Goal: Transaction & Acquisition: Purchase product/service

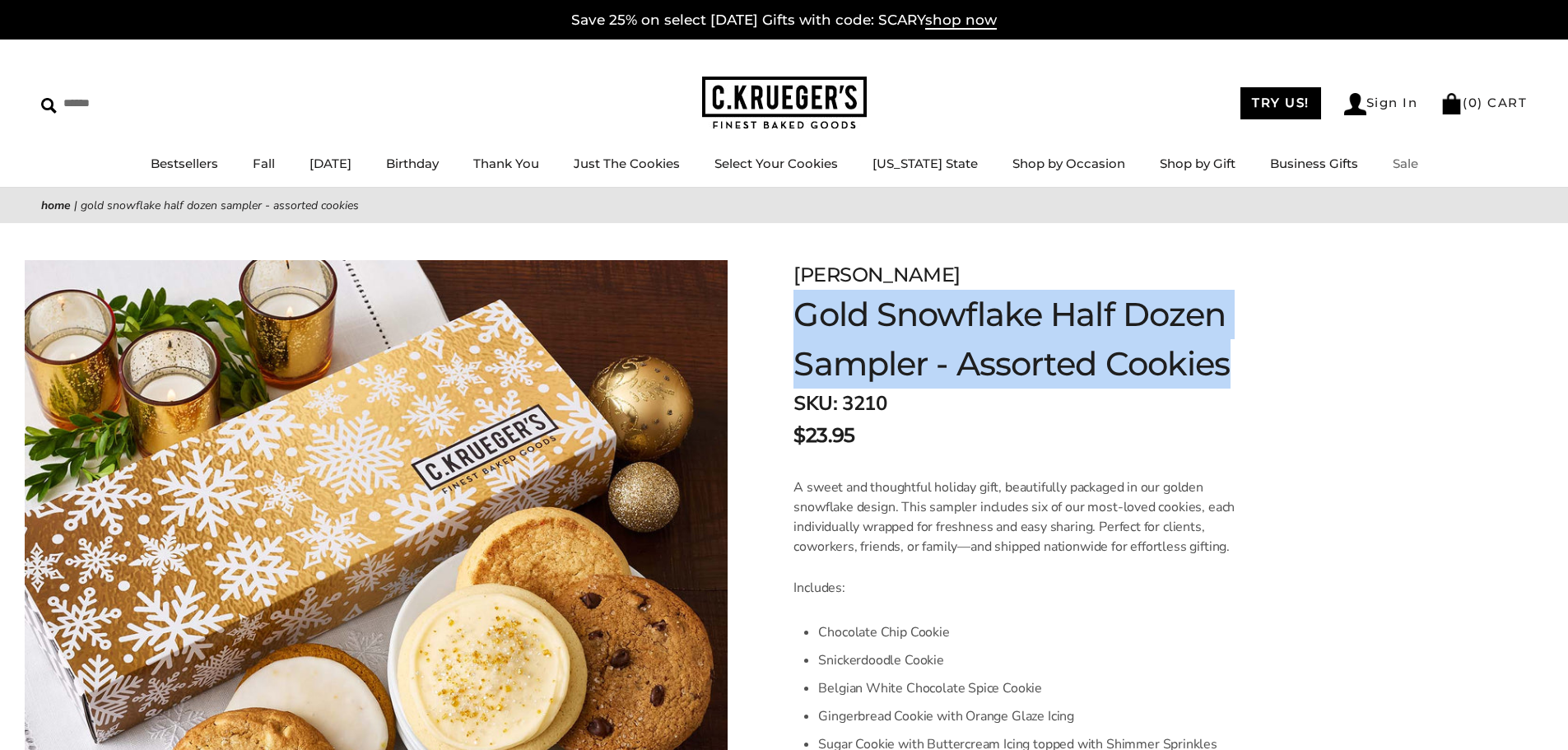
click at [1392, 170] on link "Sale" at bounding box center [1405, 163] width 26 height 16
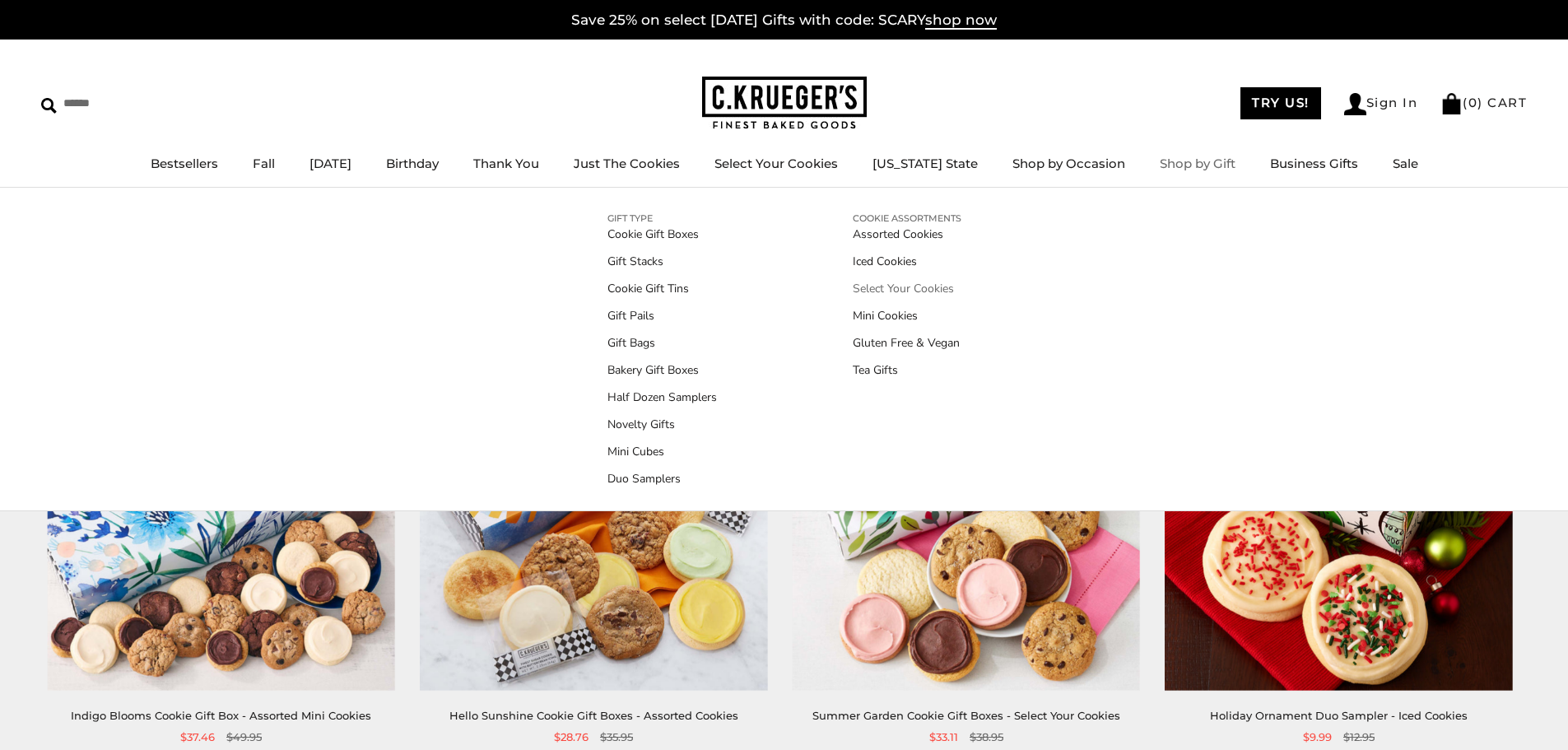
click at [928, 287] on link "Select Your Cookies" at bounding box center [906, 288] width 109 height 17
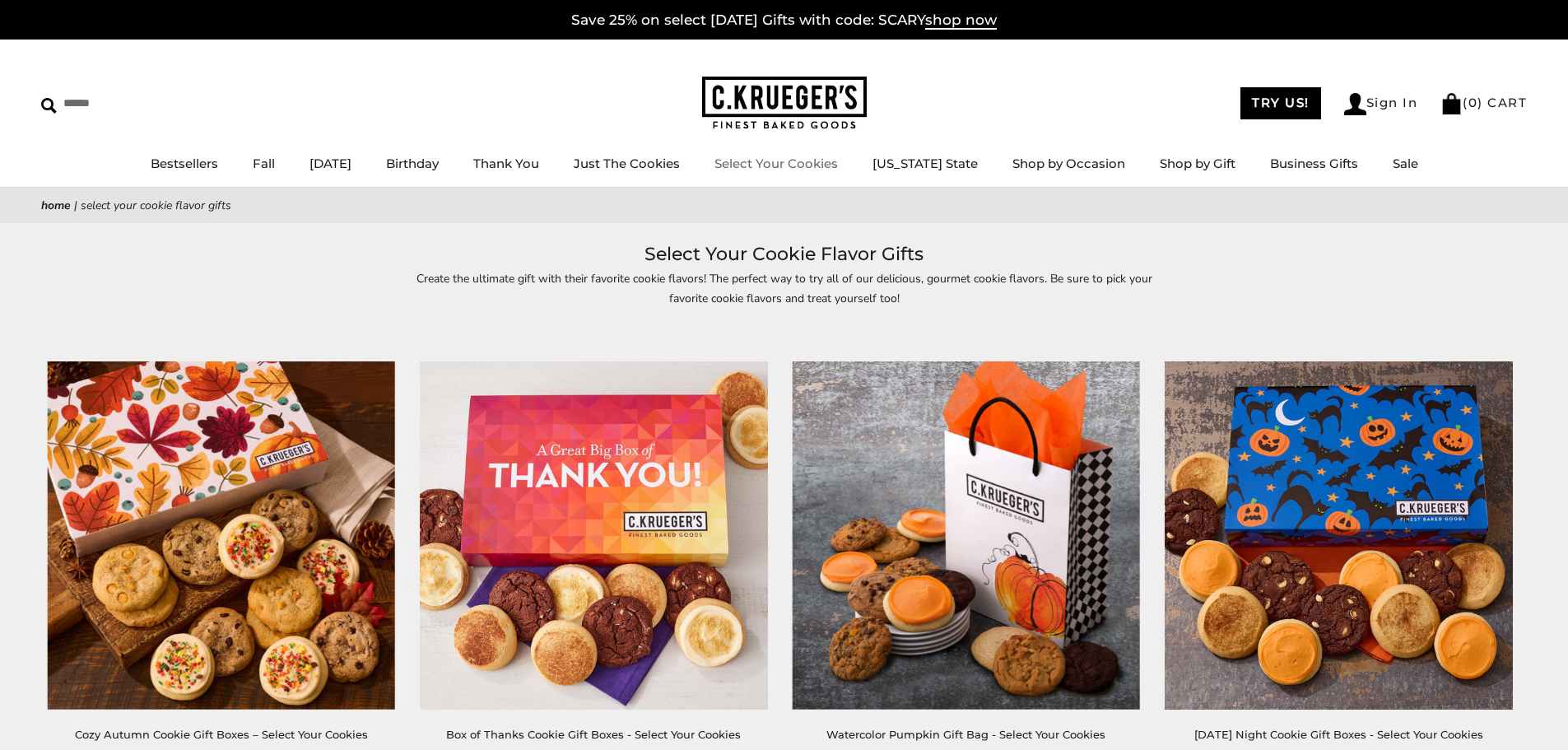
click at [837, 161] on link "Select Your Cookies" at bounding box center [775, 163] width 123 height 16
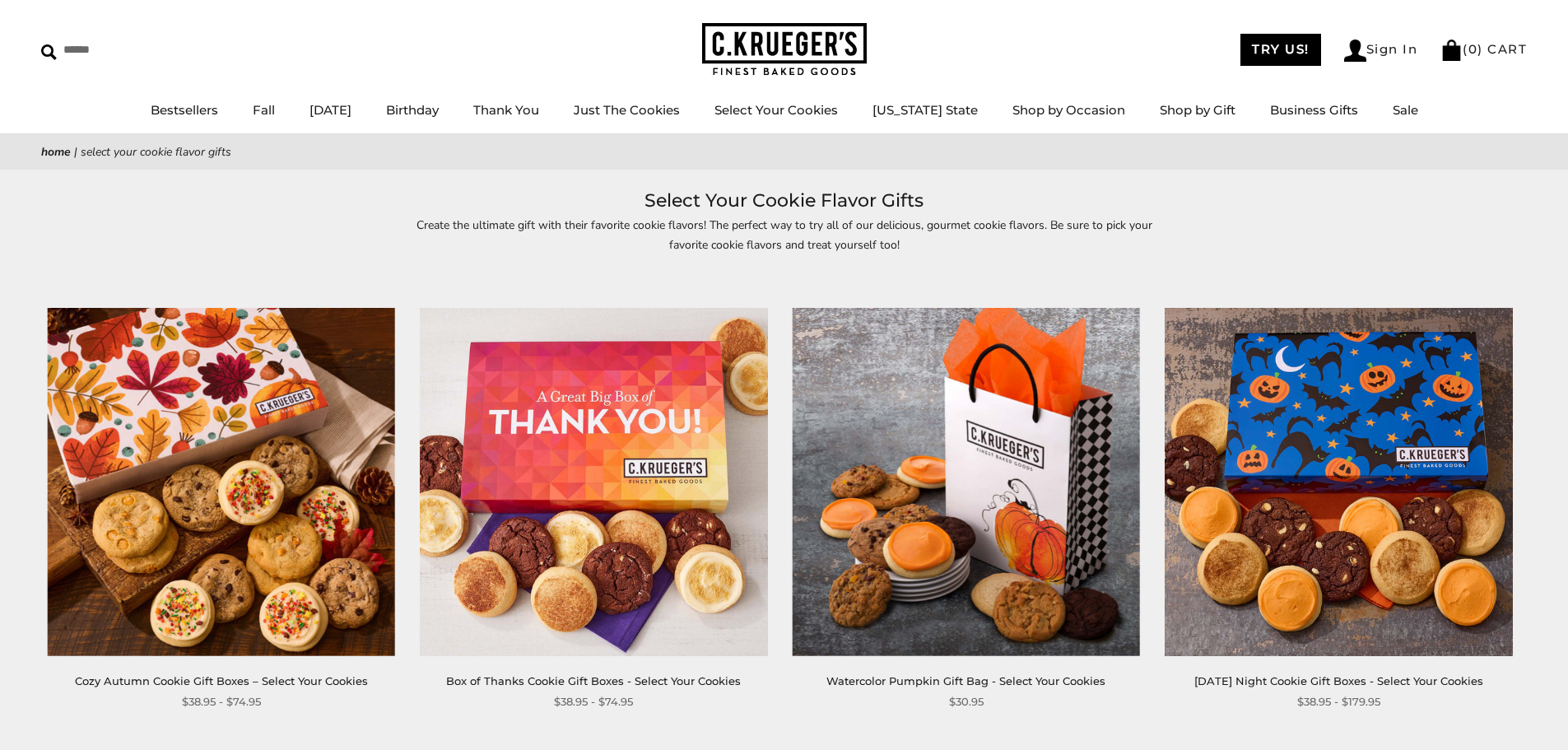
scroll to position [82, 0]
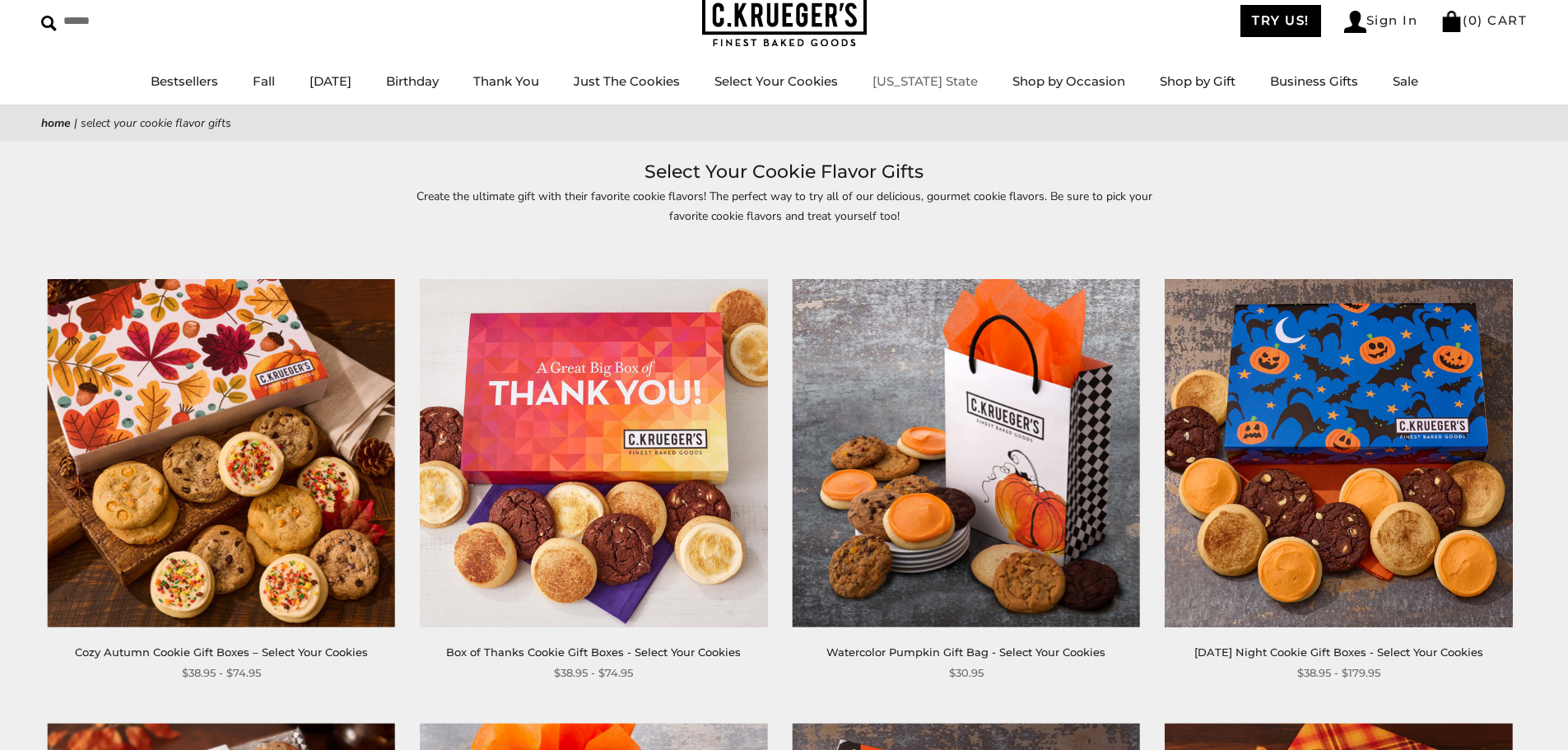
click at [947, 81] on link "[US_STATE] State" at bounding box center [925, 81] width 105 height 16
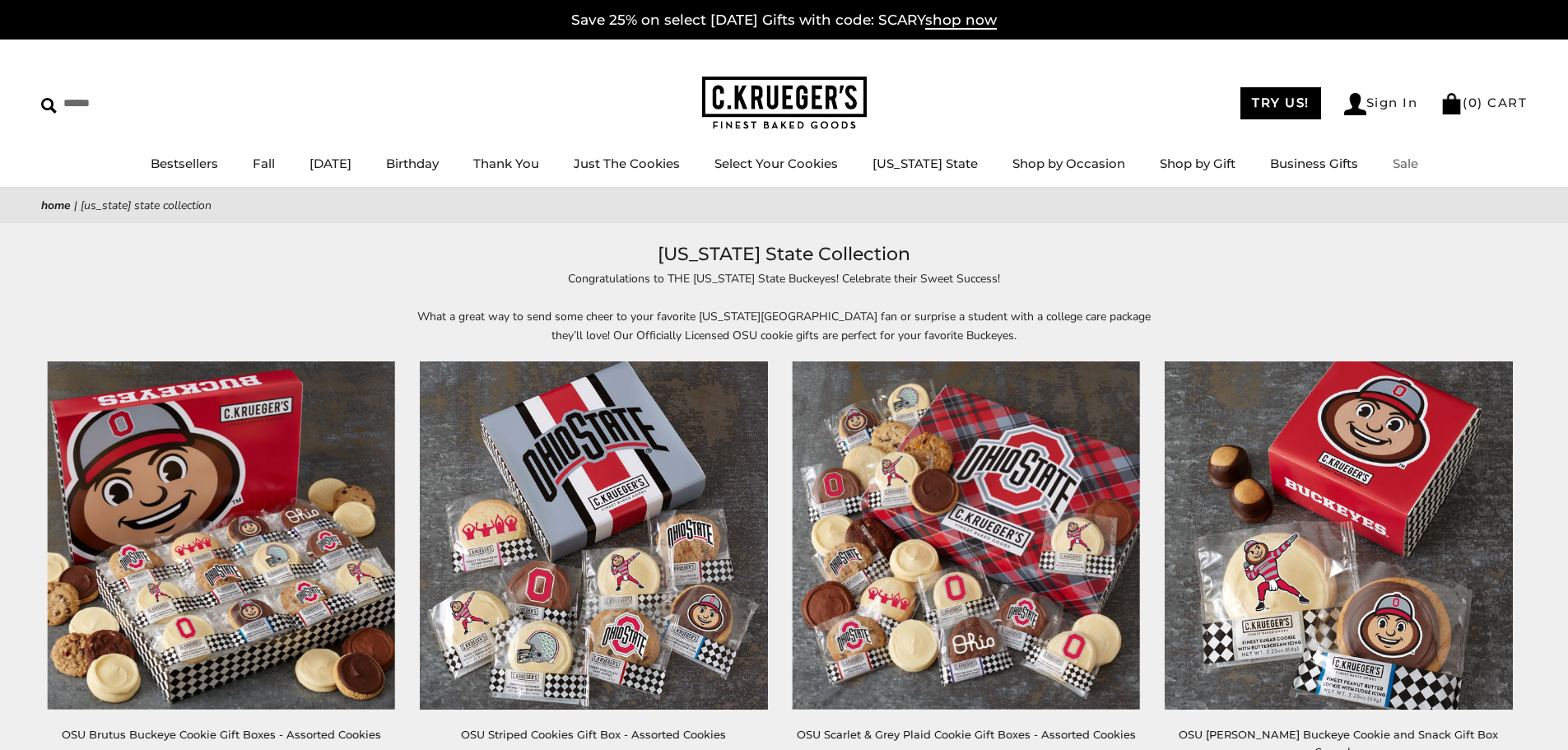
click at [1394, 161] on link "Sale" at bounding box center [1405, 163] width 26 height 16
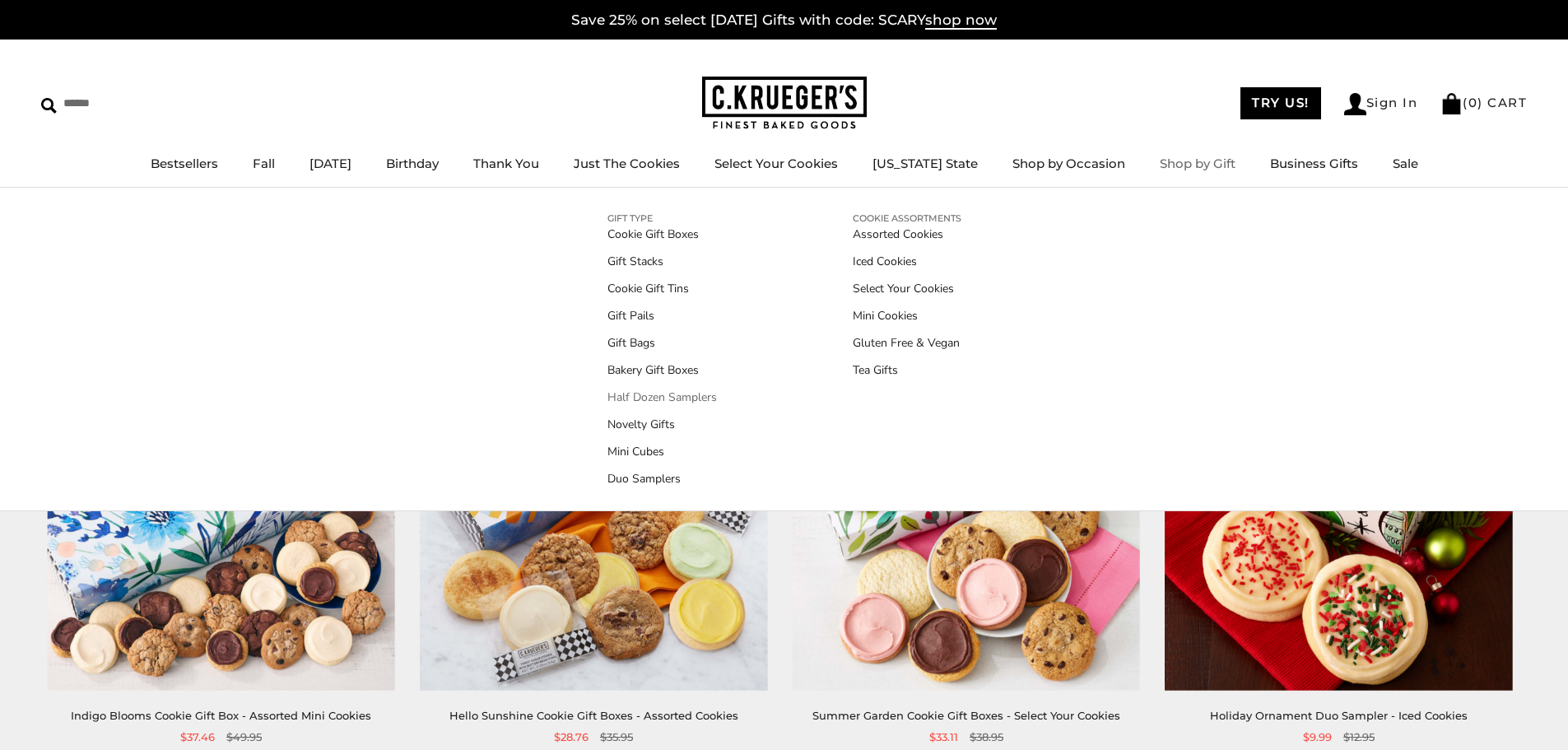
click at [693, 394] on link "Half Dozen Samplers" at bounding box center [662, 397] width 110 height 17
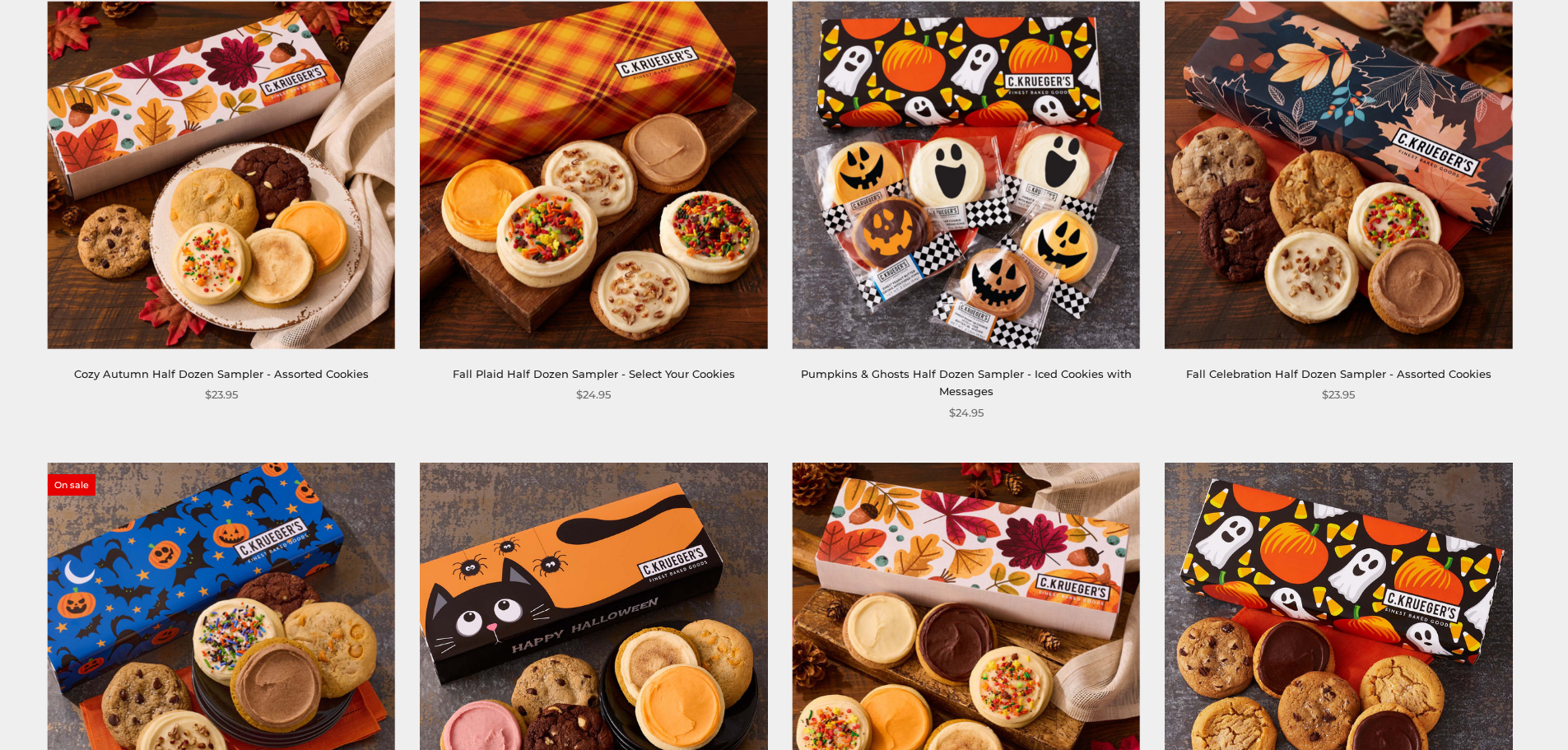
scroll to position [247, 0]
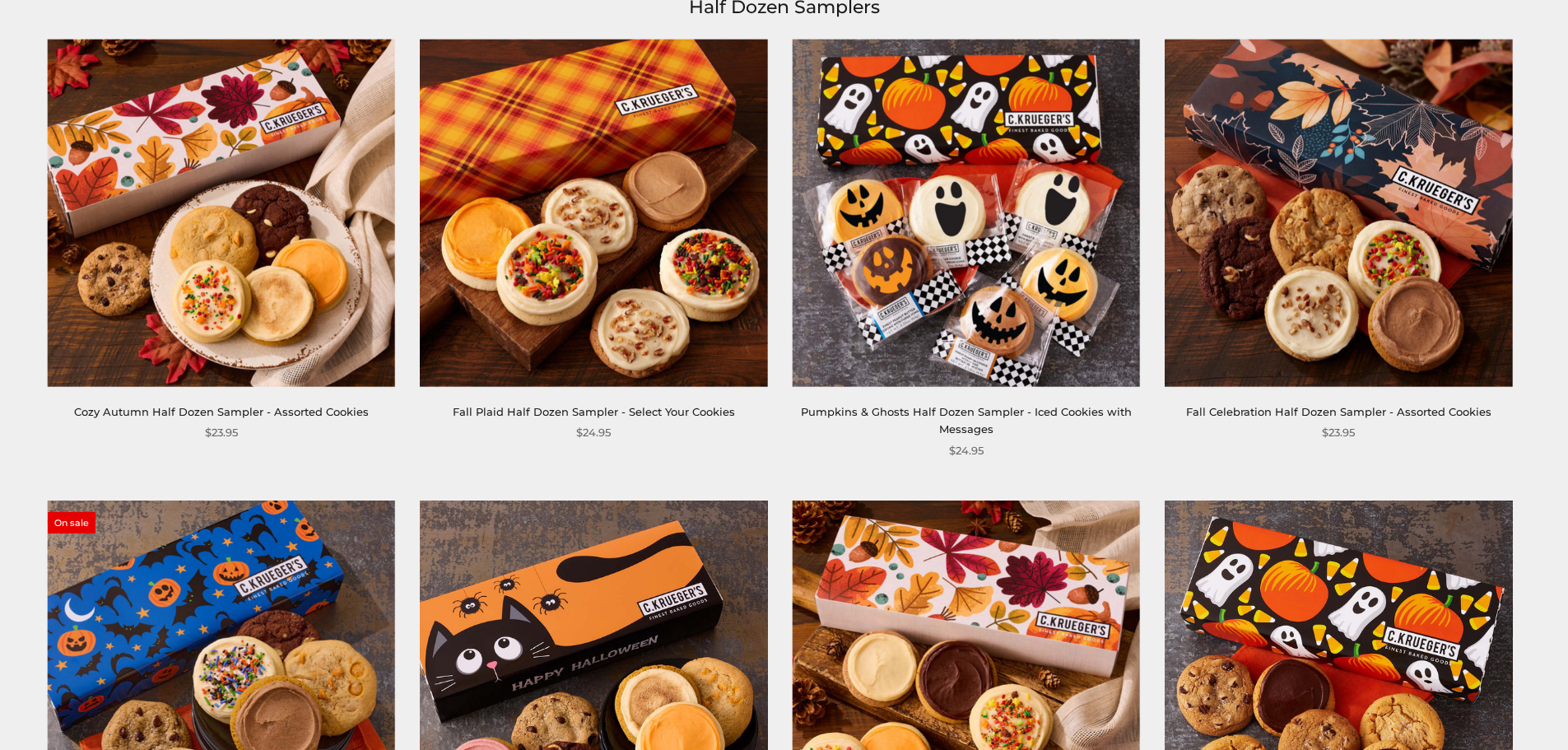
click at [1370, 375] on img at bounding box center [1338, 212] width 348 height 348
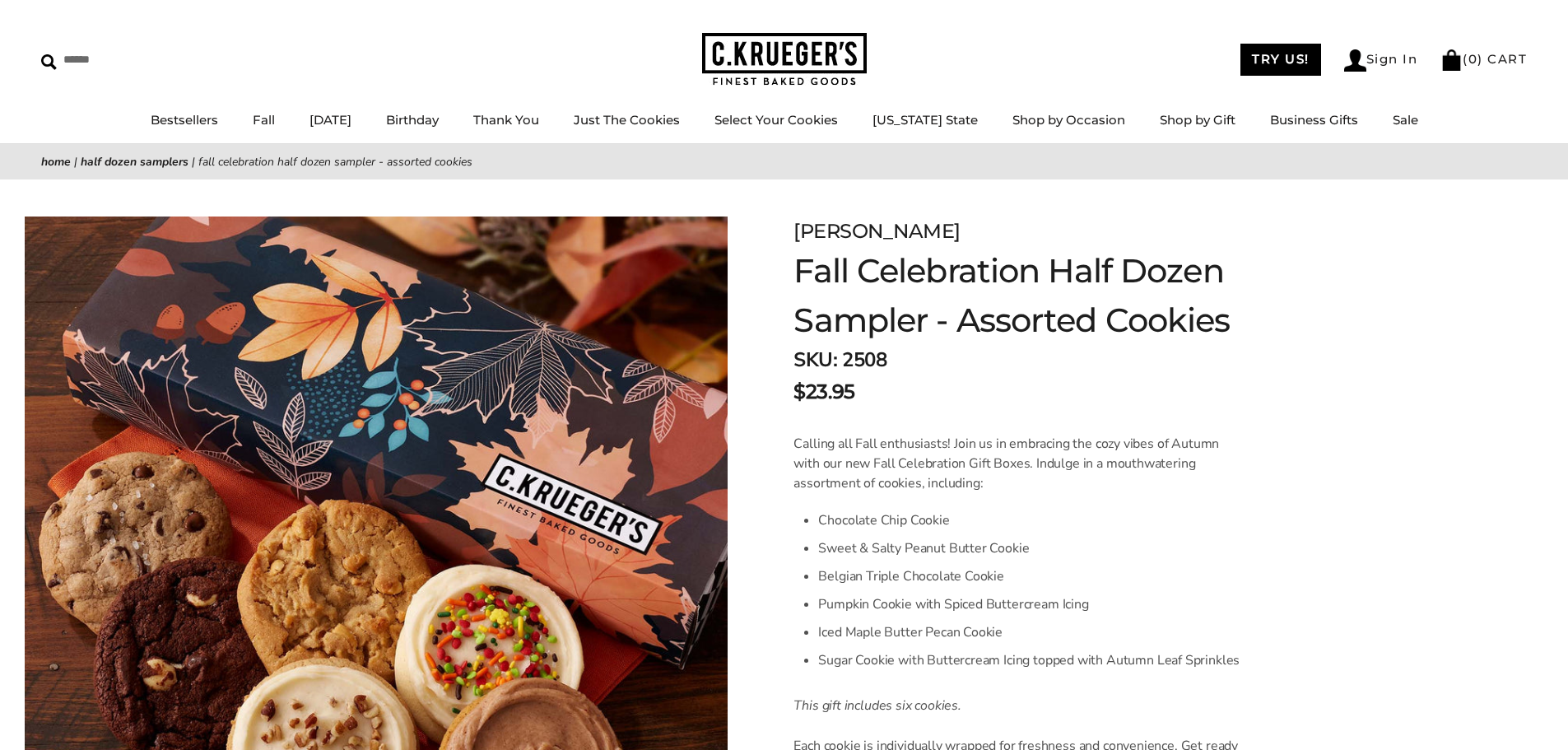
scroll to position [82, 0]
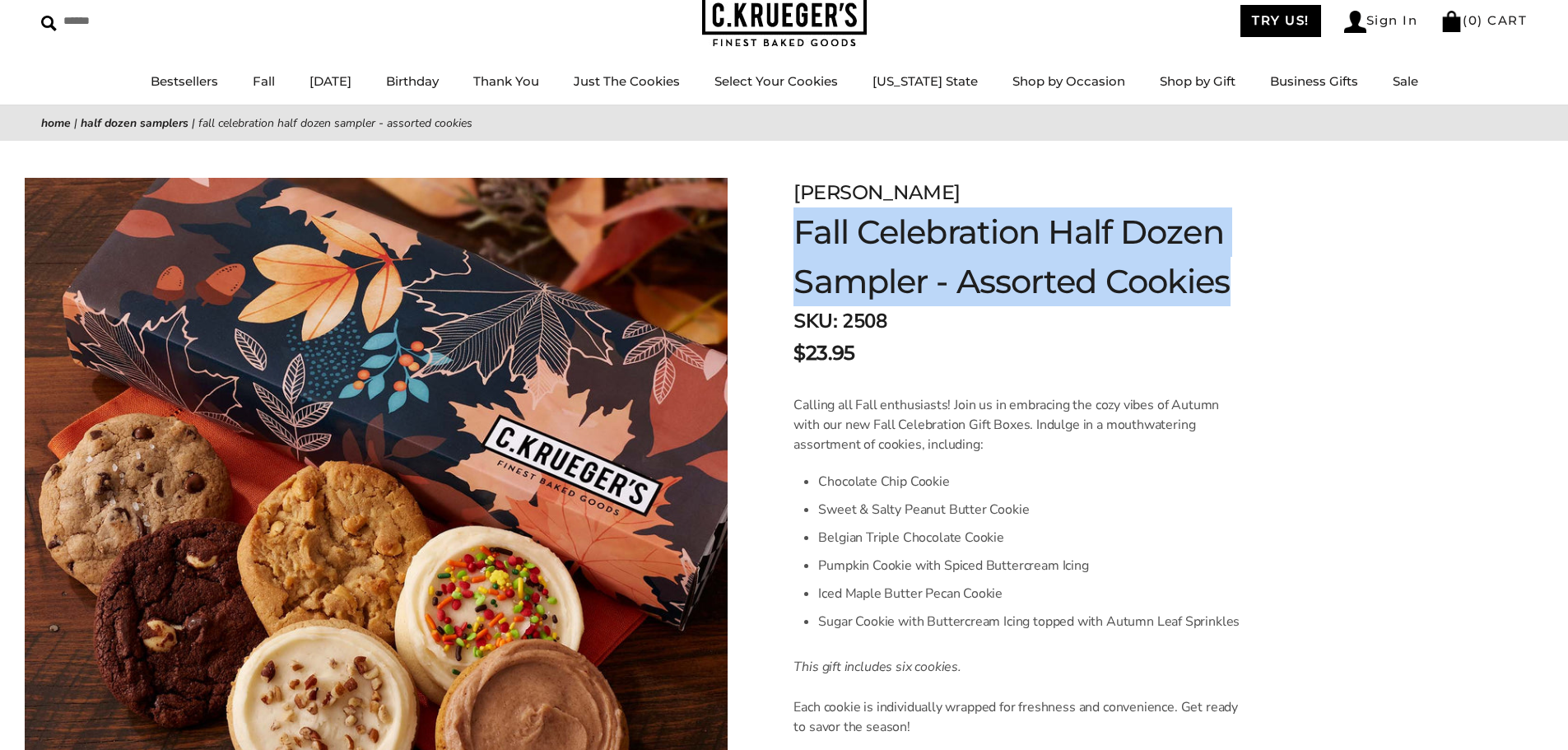
drag, startPoint x: 800, startPoint y: 228, endPoint x: 1244, endPoint y: 278, distance: 446.8
click at [1244, 278] on h1 "Fall Celebration Half Dozen Sampler - Assorted Cookies" at bounding box center [1056, 256] width 525 height 98
copy h1 "Fall Celebration Half Dozen Sampler - Assorted Cookies"
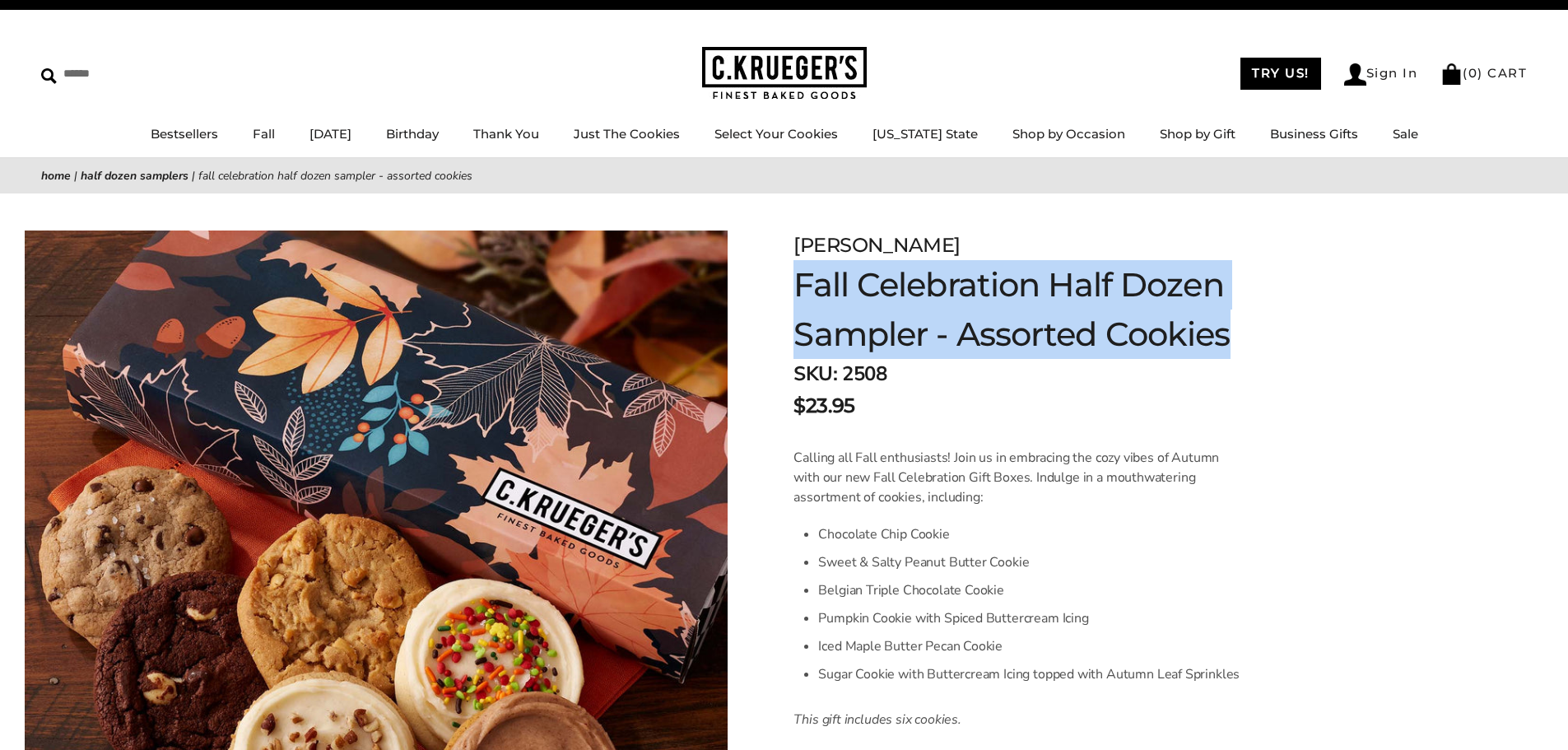
scroll to position [0, 0]
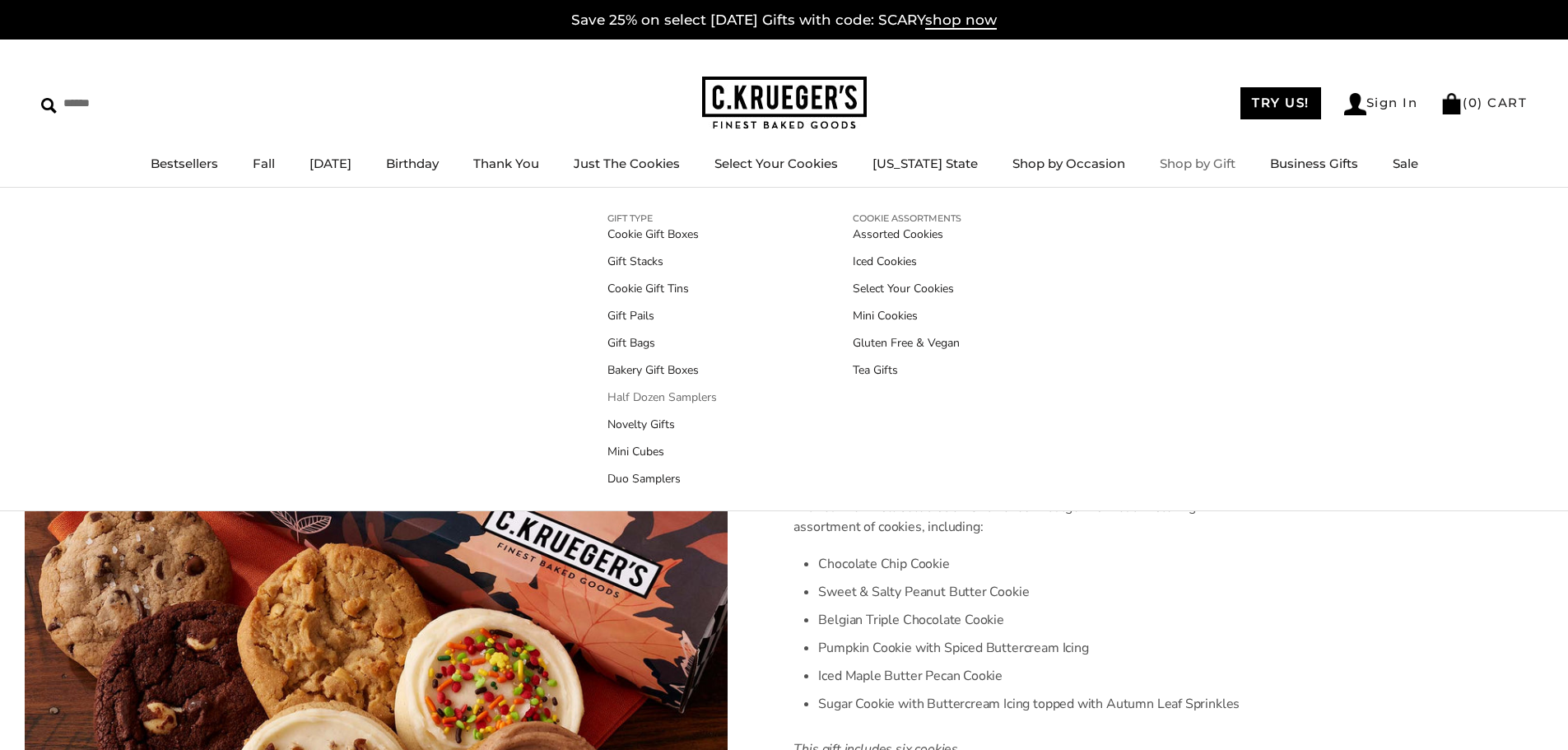
click at [666, 399] on link "Half Dozen Samplers" at bounding box center [662, 397] width 110 height 17
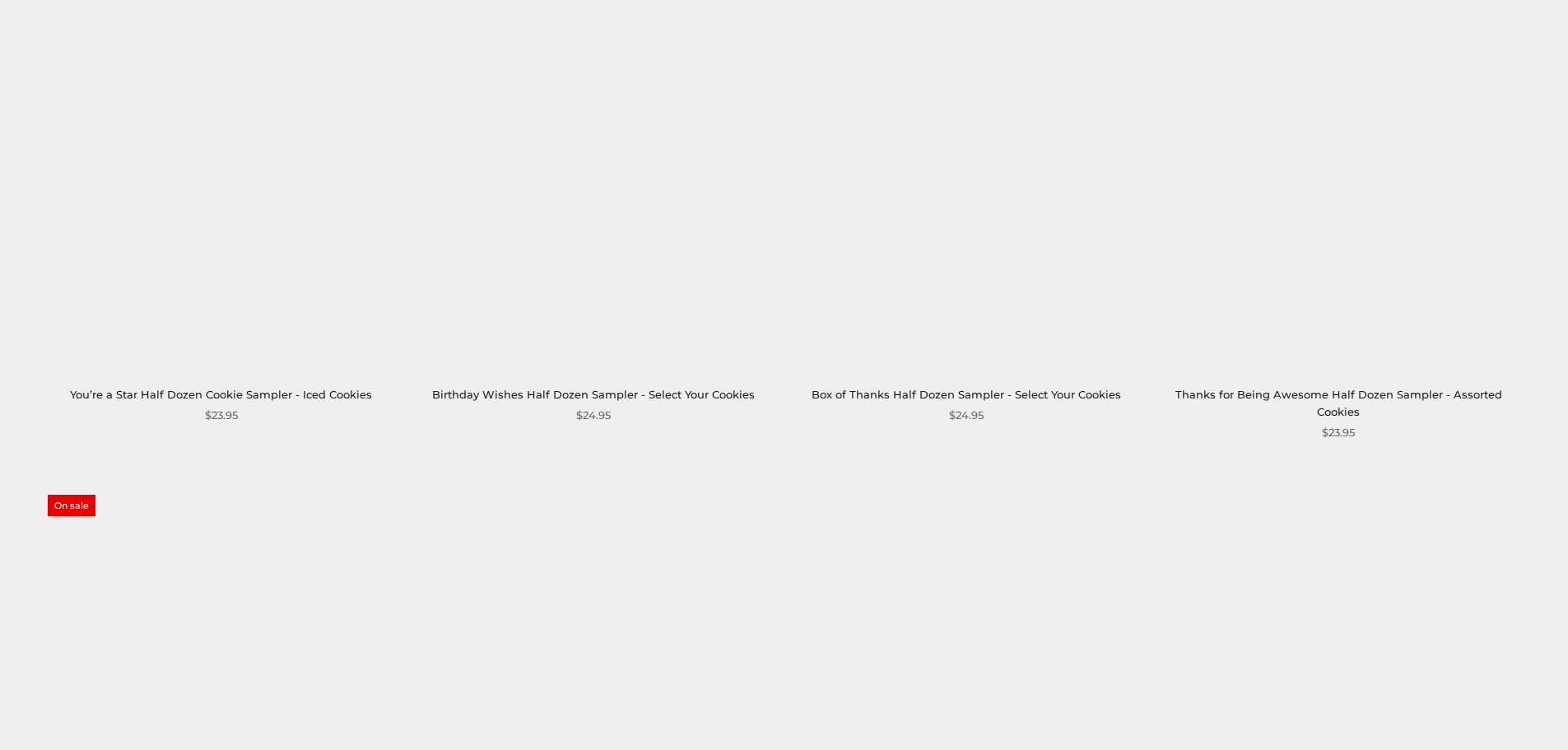
scroll to position [2470, 0]
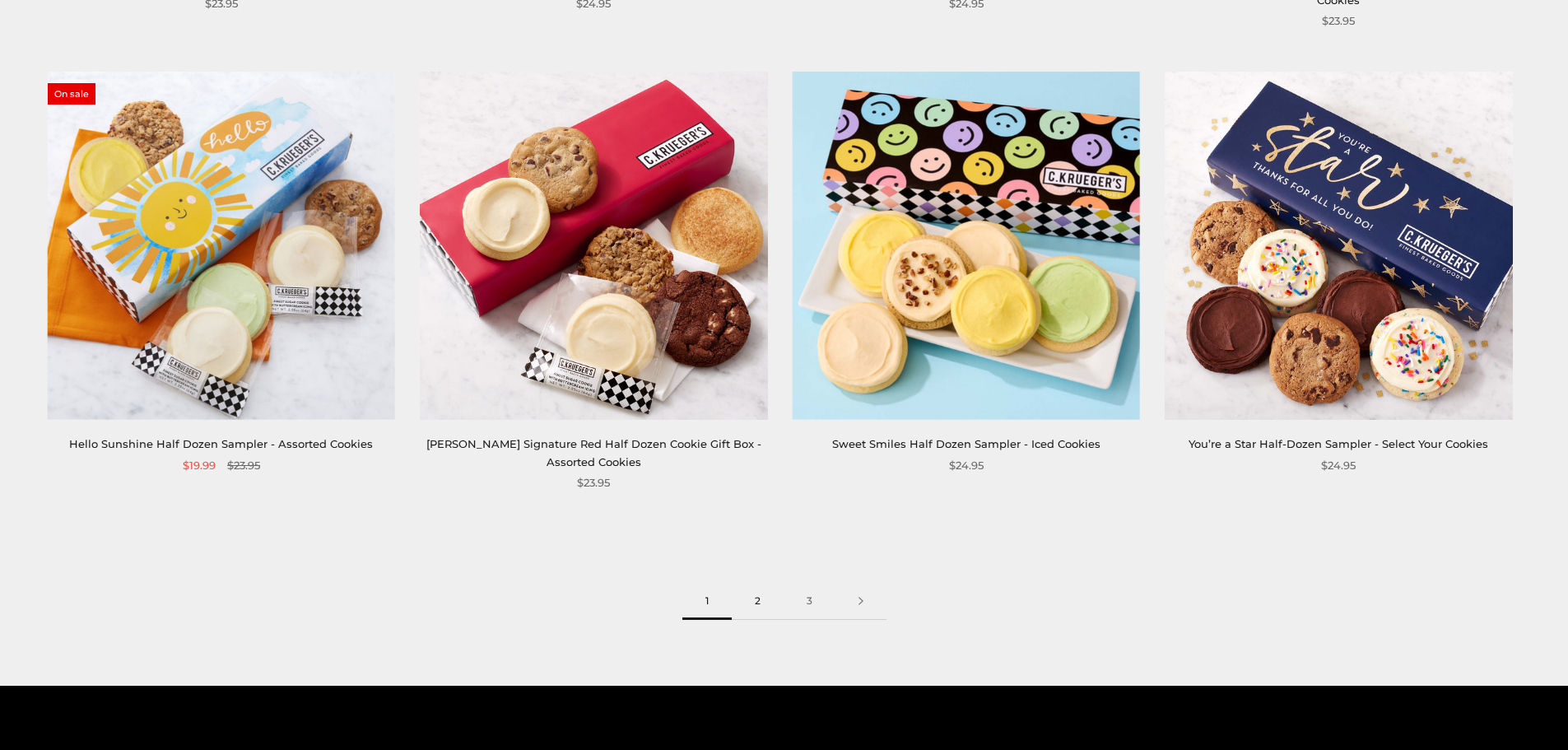
click at [763, 602] on link "2" at bounding box center [757, 602] width 52 height 37
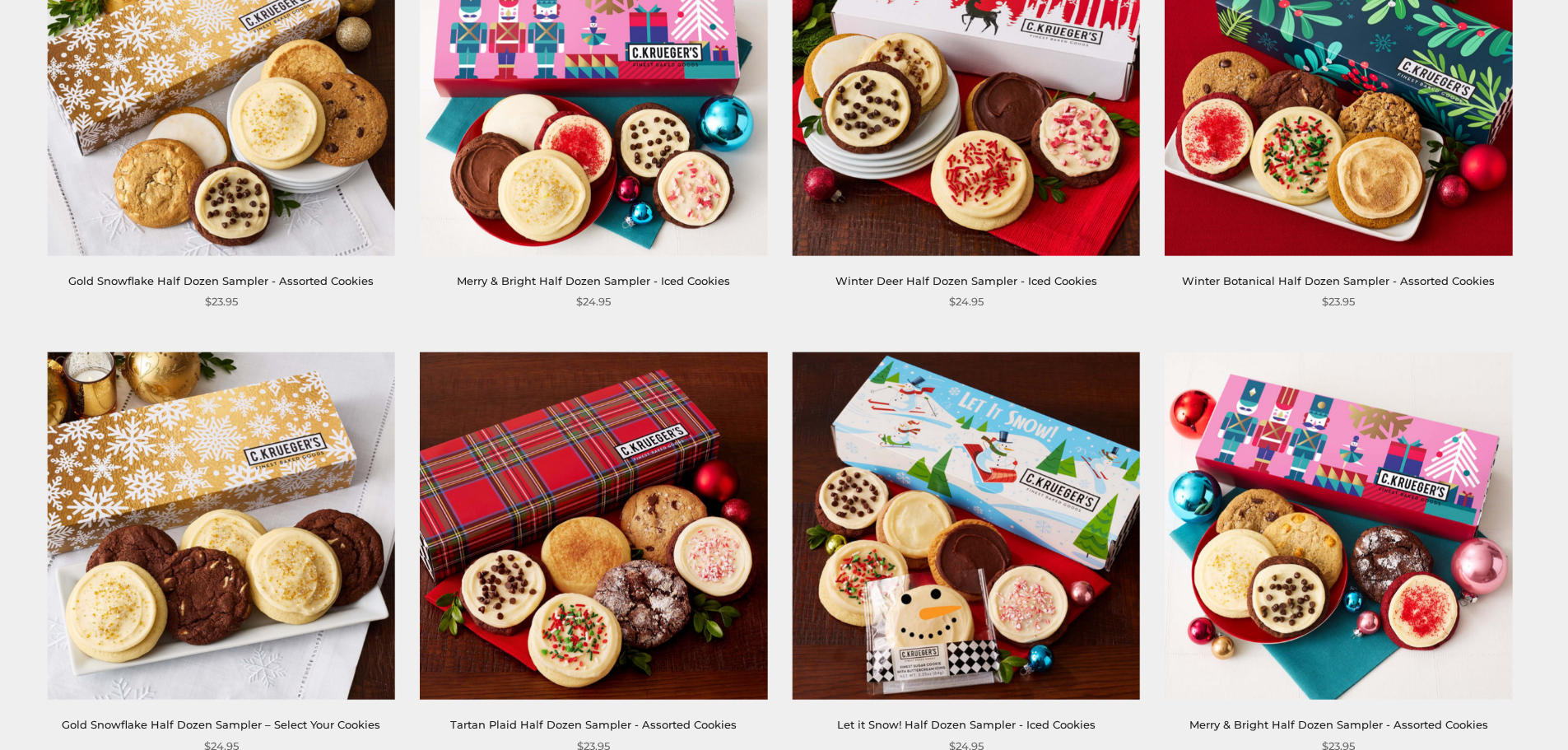
scroll to position [2223, 0]
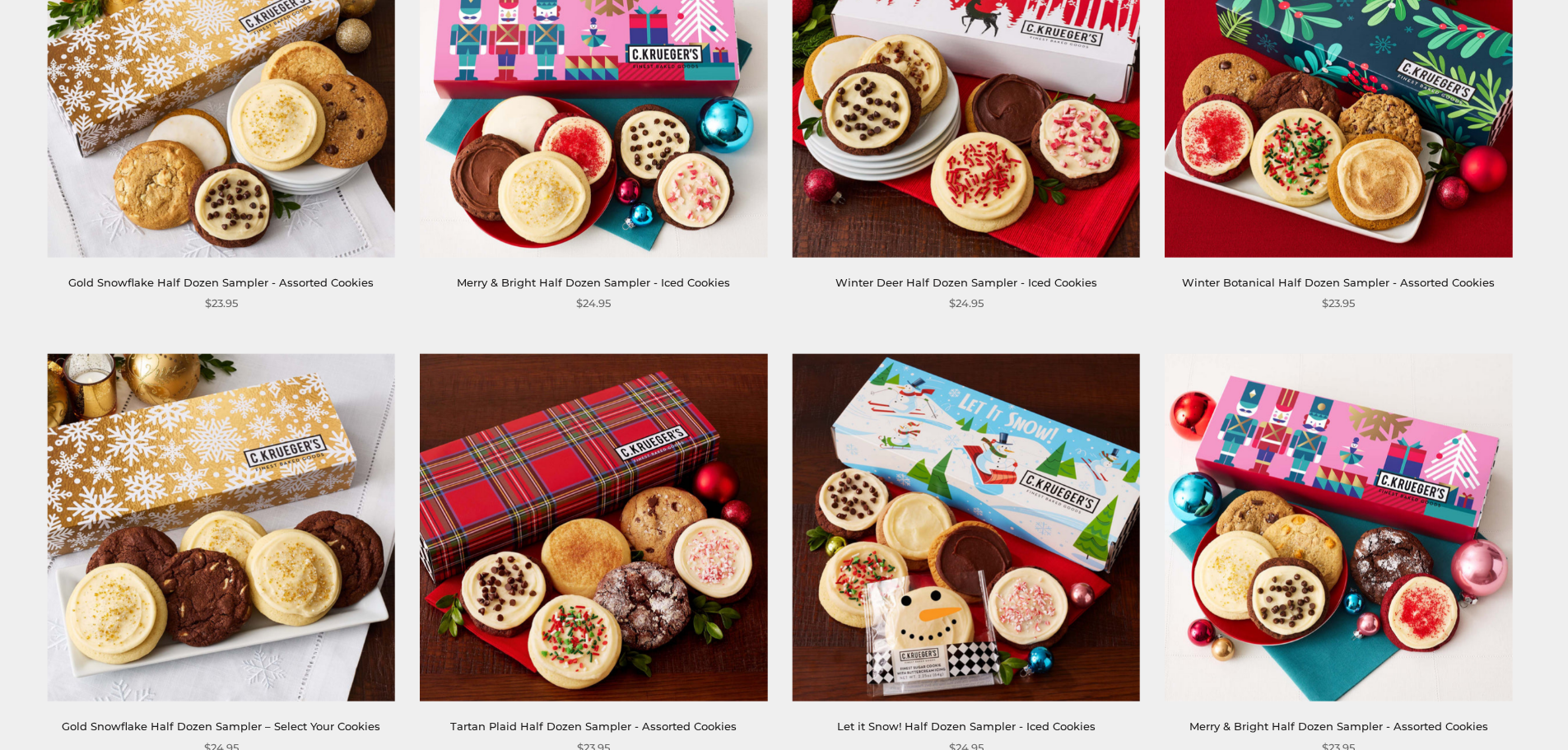
click at [326, 278] on link "Gold Snowflake Half Dozen Sampler - Assorted Cookies" at bounding box center [221, 282] width 305 height 13
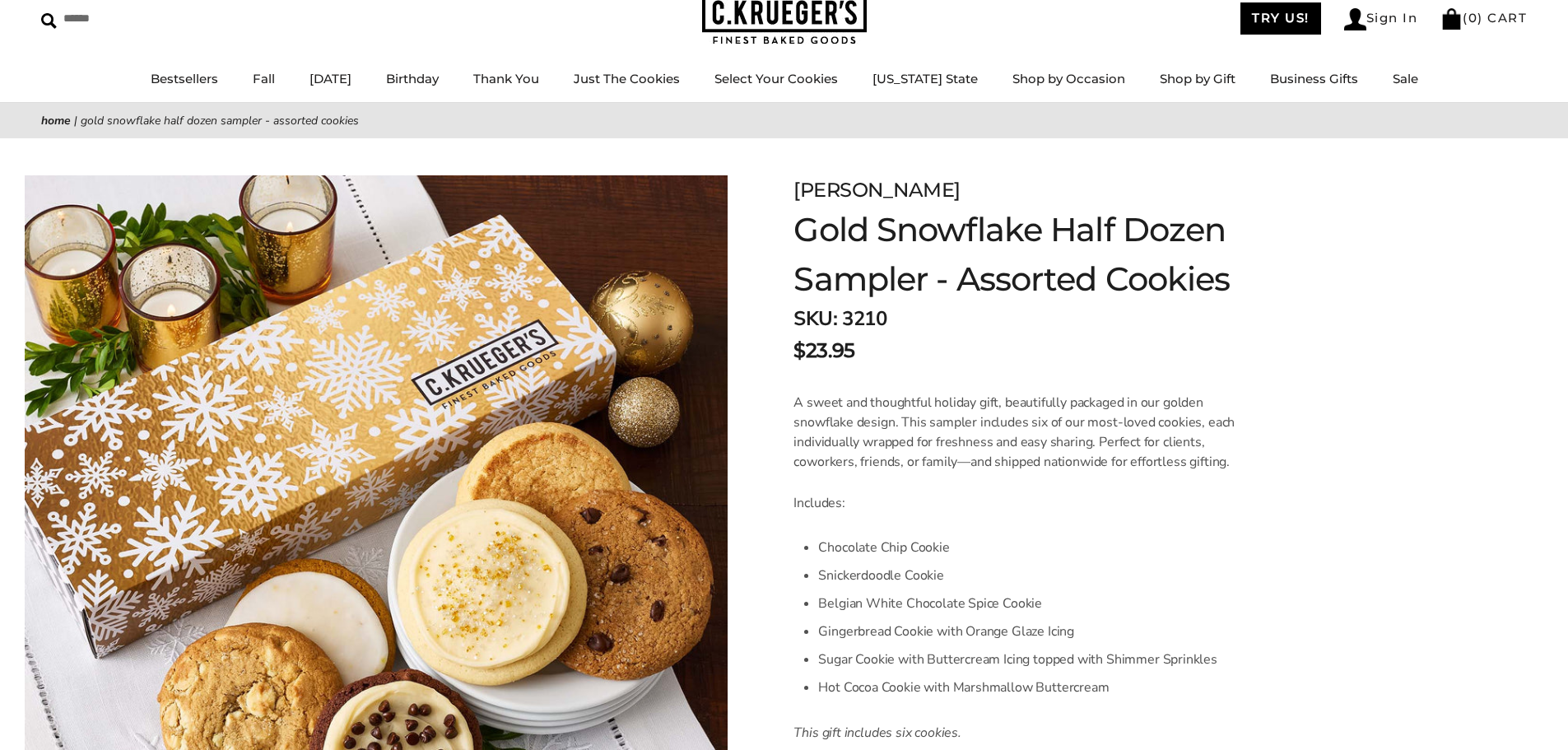
scroll to position [165, 0]
